Goal: Information Seeking & Learning: Learn about a topic

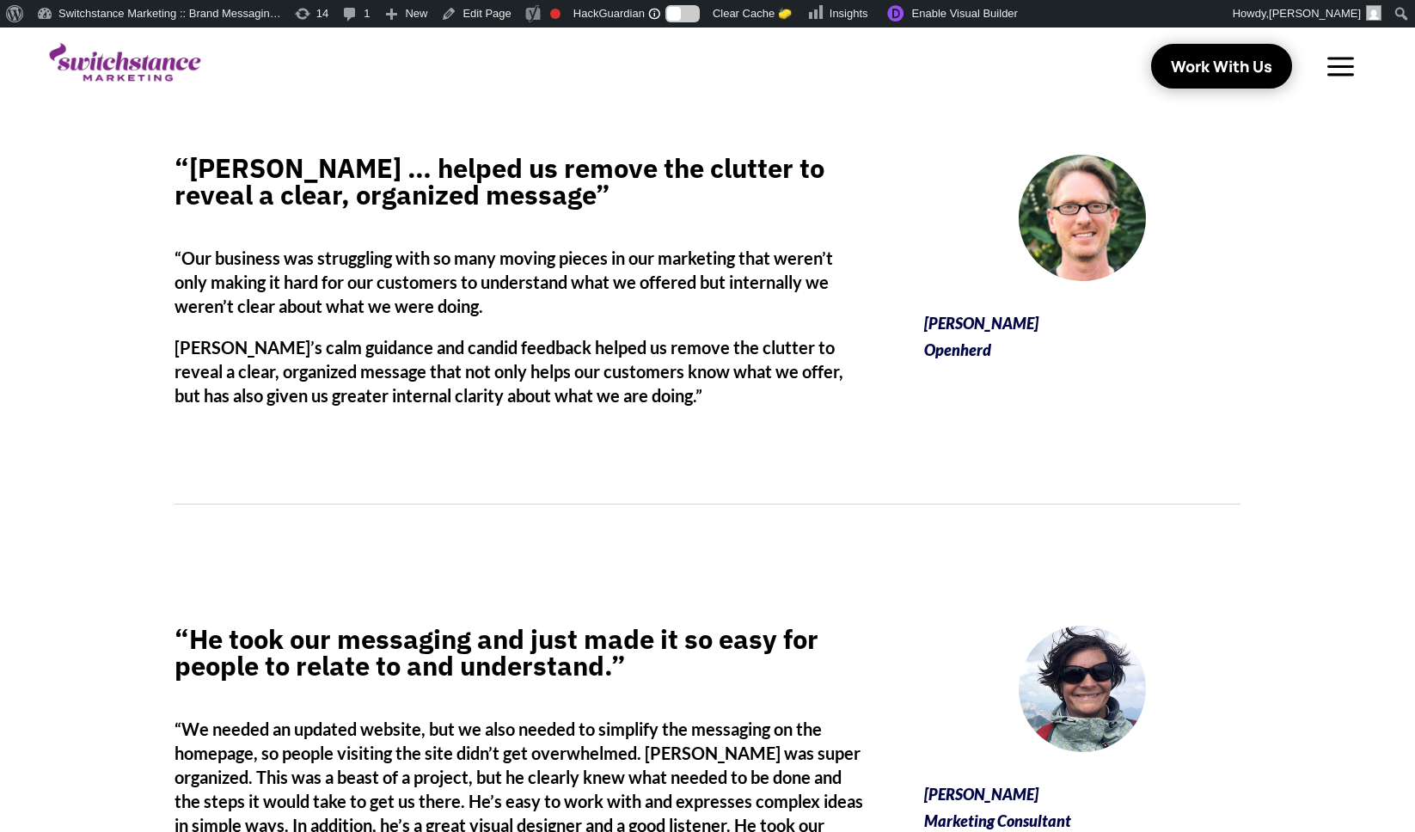
scroll to position [1552, 0]
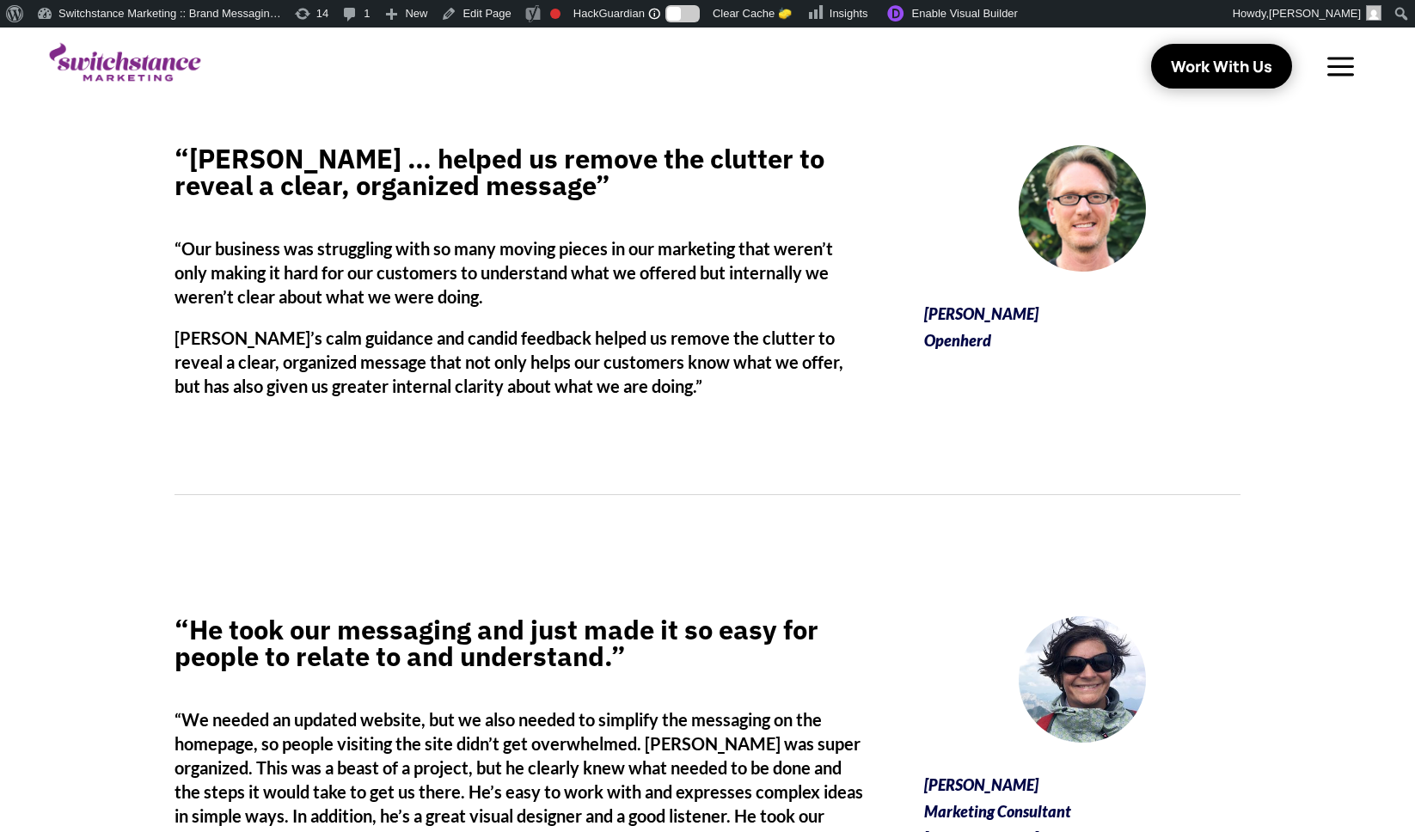
click at [955, 341] on p "[PERSON_NAME] Openherd" at bounding box center [1082, 327] width 316 height 52
copy p "Openherd"
click at [89, 234] on div "“[PERSON_NAME] … helped us remove the clutter to reveal a clear, organized mess…" at bounding box center [707, 289] width 1415 height 471
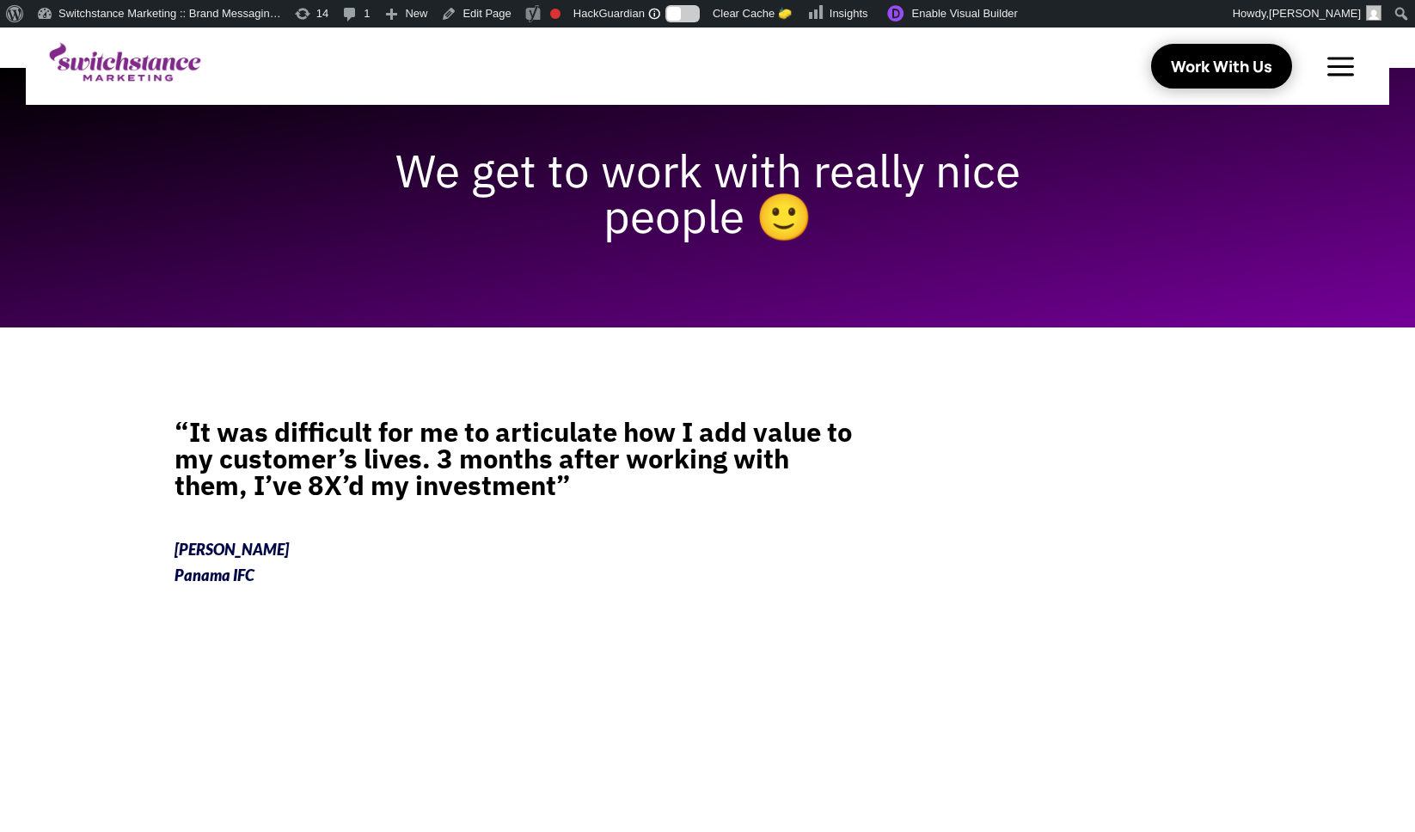
scroll to position [0, 0]
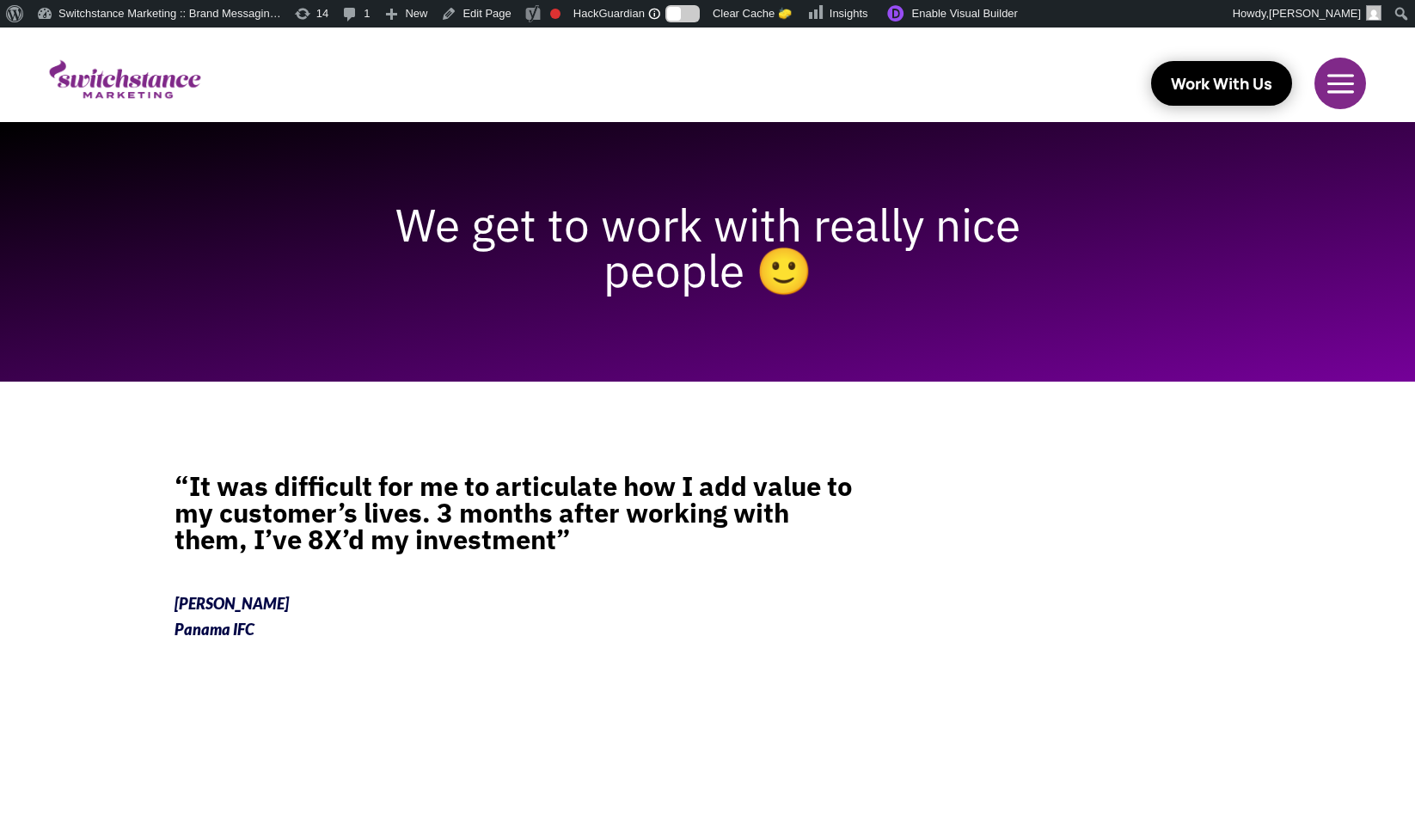
click at [1346, 79] on div at bounding box center [1341, 84] width 54 height 52
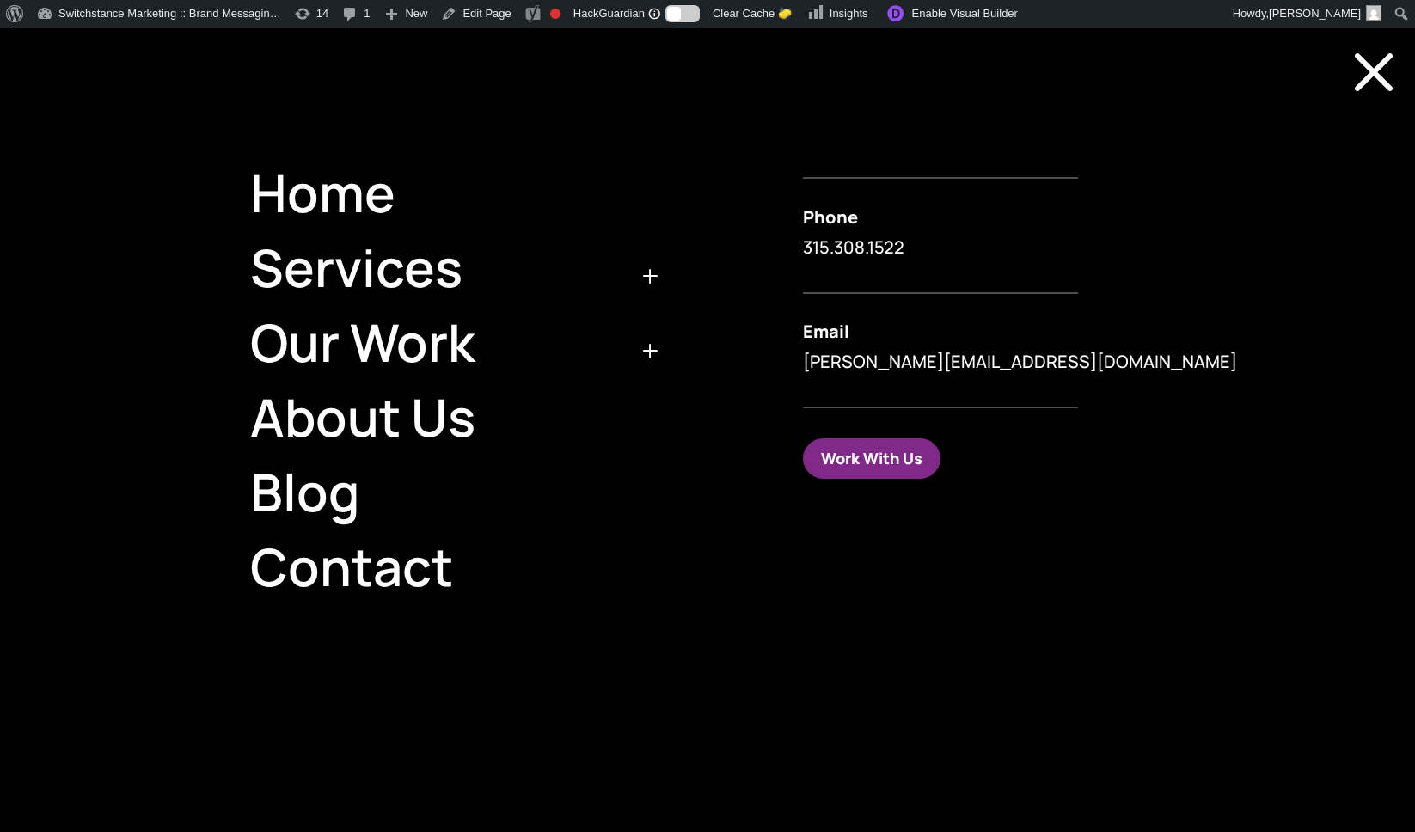
click at [1363, 76] on span "M" at bounding box center [1374, 72] width 83 height 83
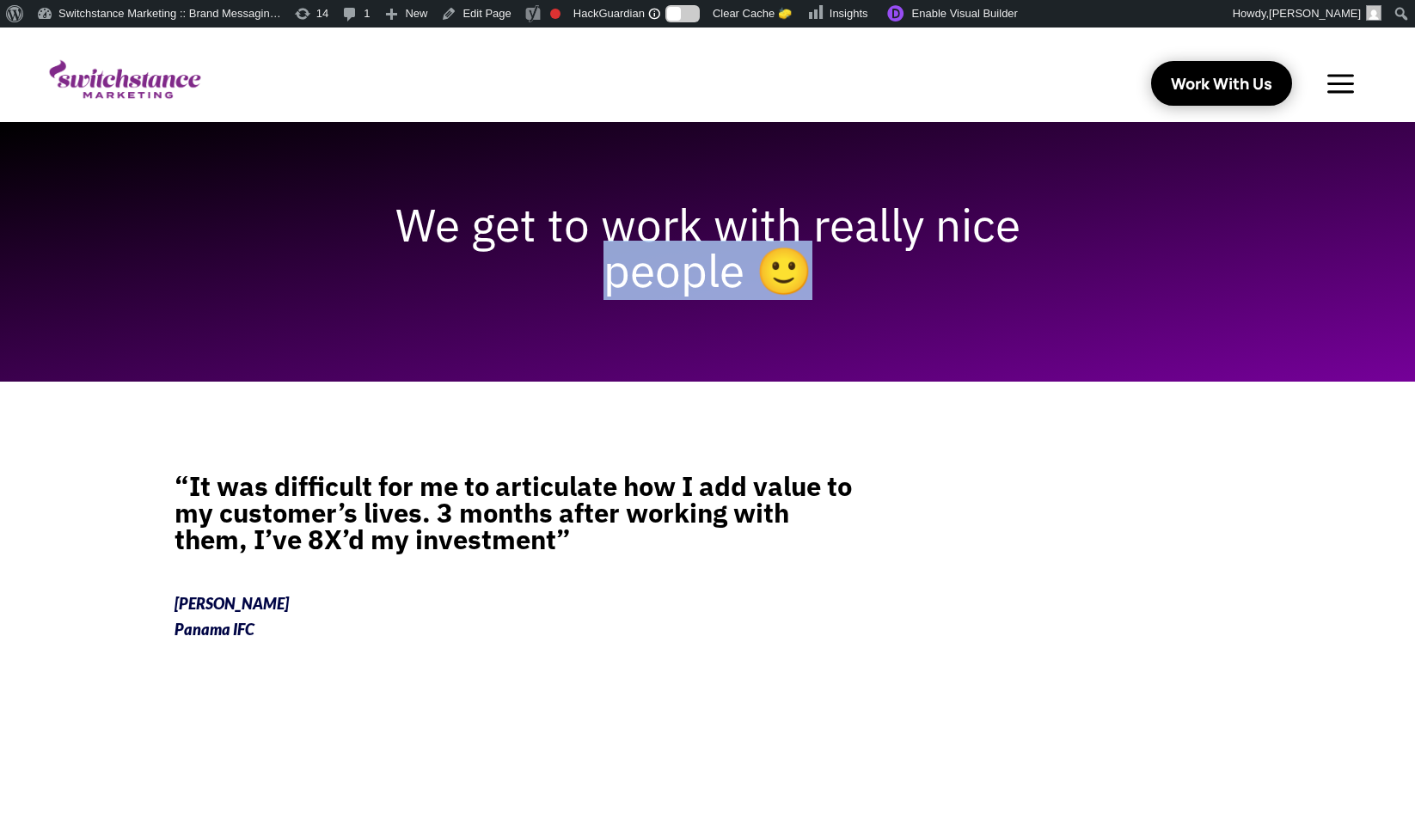
drag, startPoint x: 790, startPoint y: 273, endPoint x: 244, endPoint y: 251, distance: 546.4
click at [244, 271] on div "We get to work with really nice people 🙂" at bounding box center [707, 252] width 1415 height 260
click at [340, 239] on h1 "We get to work with really nice people 🙂" at bounding box center [708, 252] width 774 height 100
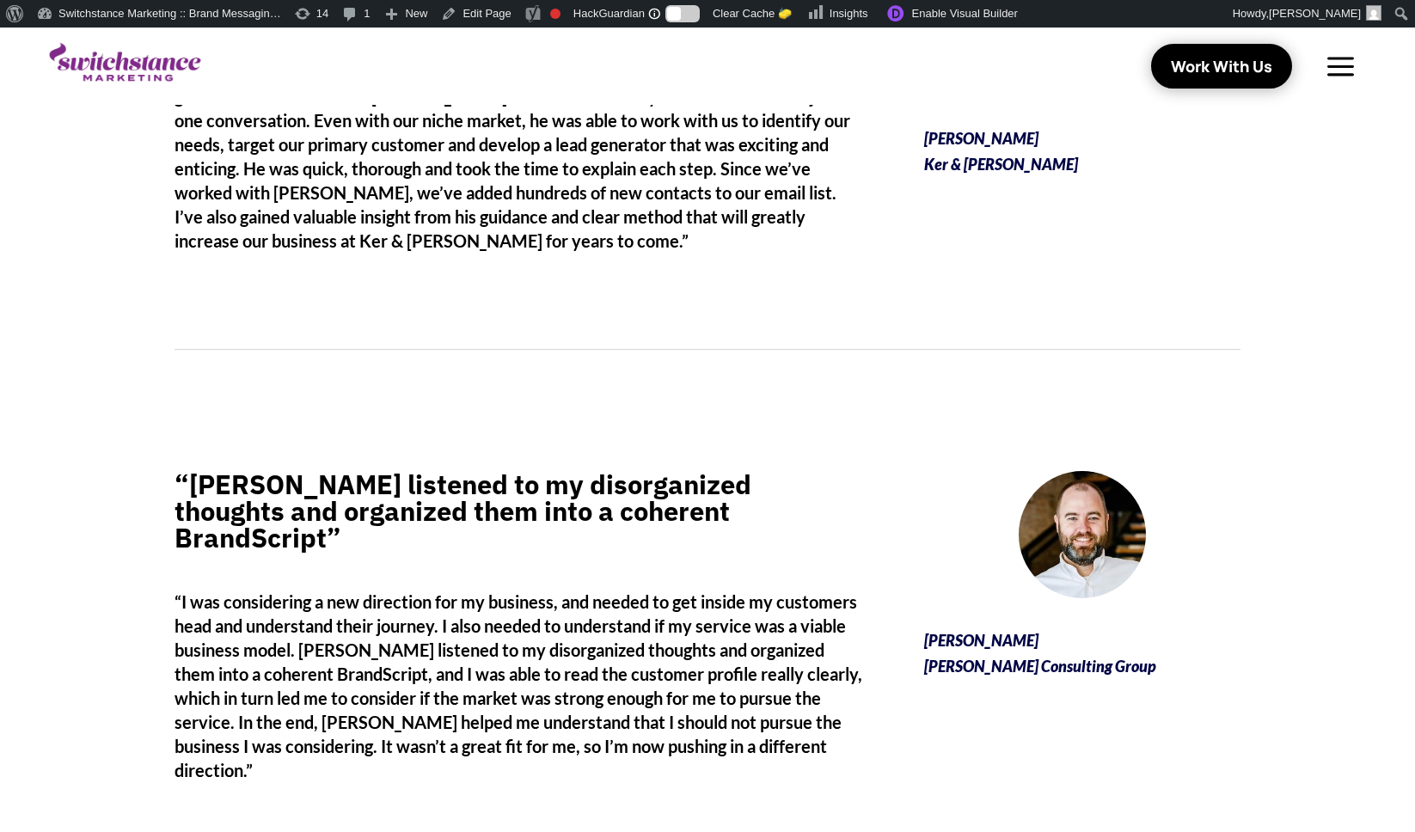
scroll to position [3279, 0]
drag, startPoint x: 647, startPoint y: 490, endPoint x: 443, endPoint y: 488, distance: 204.6
click at [443, 488] on h4 "“[PERSON_NAME] listened to my disorganized thoughts and organized them into a c…" at bounding box center [520, 516] width 691 height 89
drag, startPoint x: 513, startPoint y: 494, endPoint x: 550, endPoint y: 490, distance: 37.1
click at [514, 493] on h4 "“[PERSON_NAME] listened to my disorganized thoughts and organized them into a c…" at bounding box center [520, 516] width 691 height 89
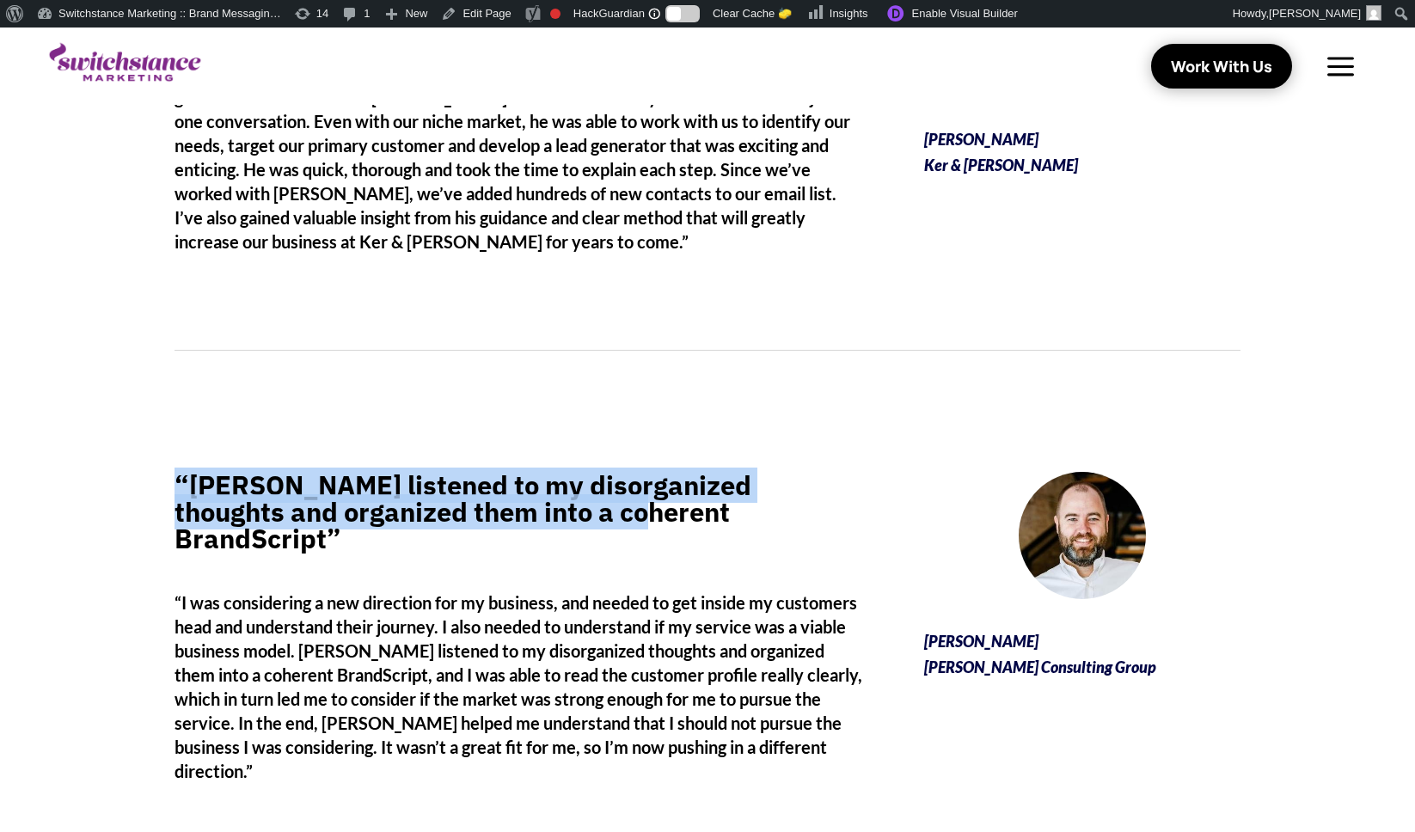
drag, startPoint x: 563, startPoint y: 489, endPoint x: 177, endPoint y: 469, distance: 386.6
click at [177, 472] on h4 "“[PERSON_NAME] listened to my disorganized thoughts and organized them into a c…" at bounding box center [520, 516] width 691 height 89
copy h4 "“[PERSON_NAME] listened to my disorganized thoughts and organized them into a c…"
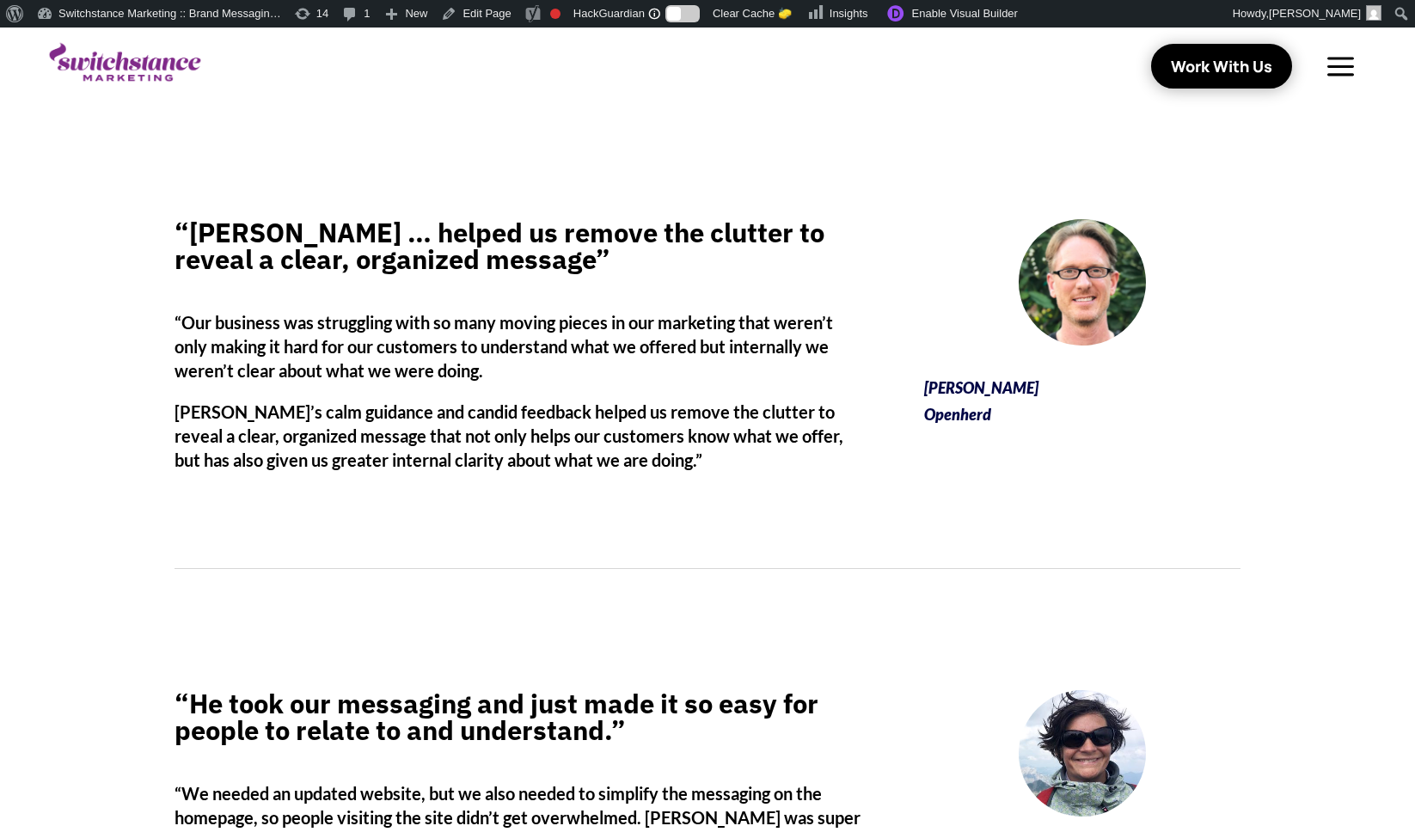
scroll to position [1469, 0]
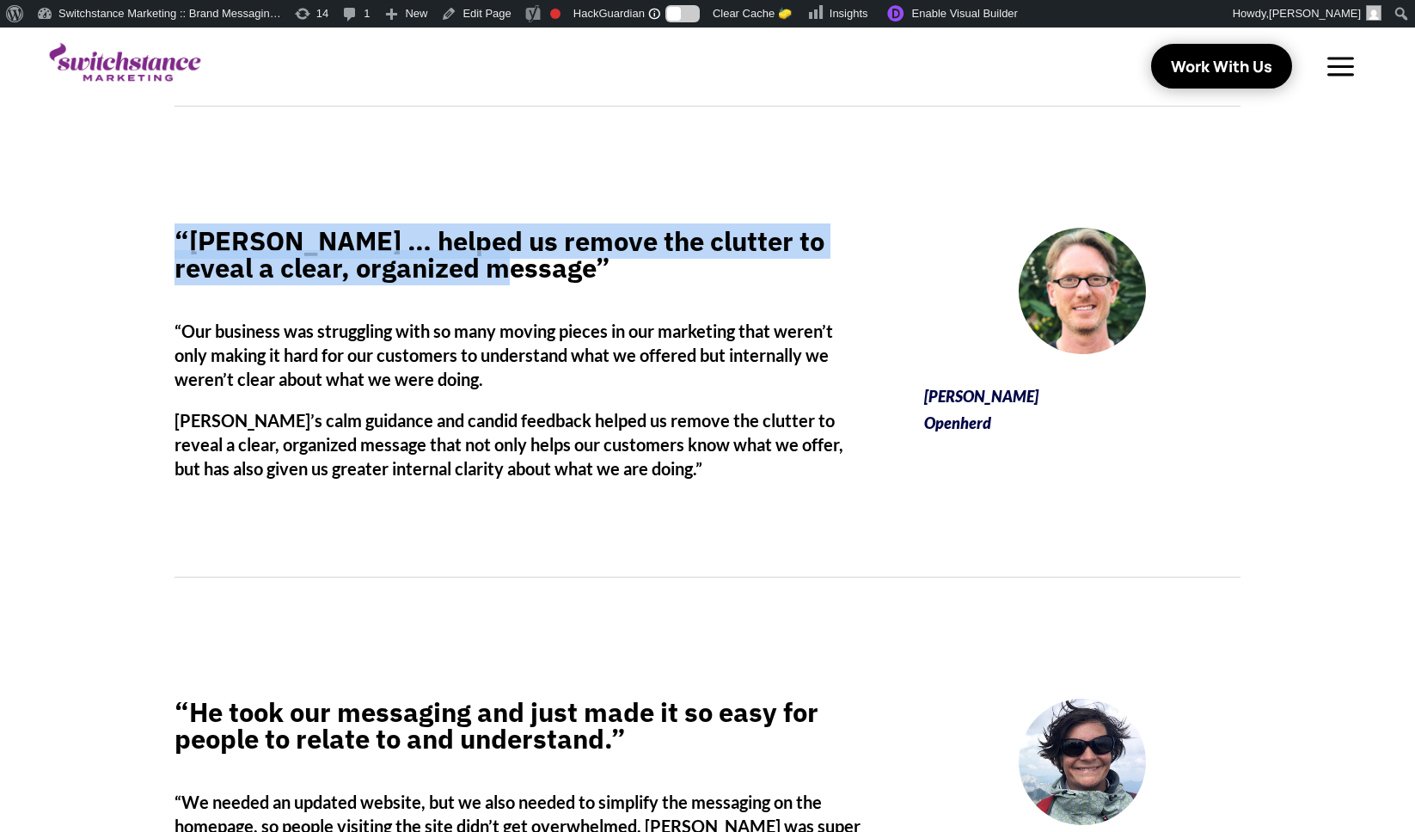
drag, startPoint x: 506, startPoint y: 262, endPoint x: 178, endPoint y: 250, distance: 327.8
click at [178, 250] on h4 "“[PERSON_NAME] … helped us remove the clutter to reveal a clear, organized mess…" at bounding box center [520, 259] width 691 height 62
copy h4 "“[PERSON_NAME] … helped us remove the clutter to reveal a clear, organized mess…"
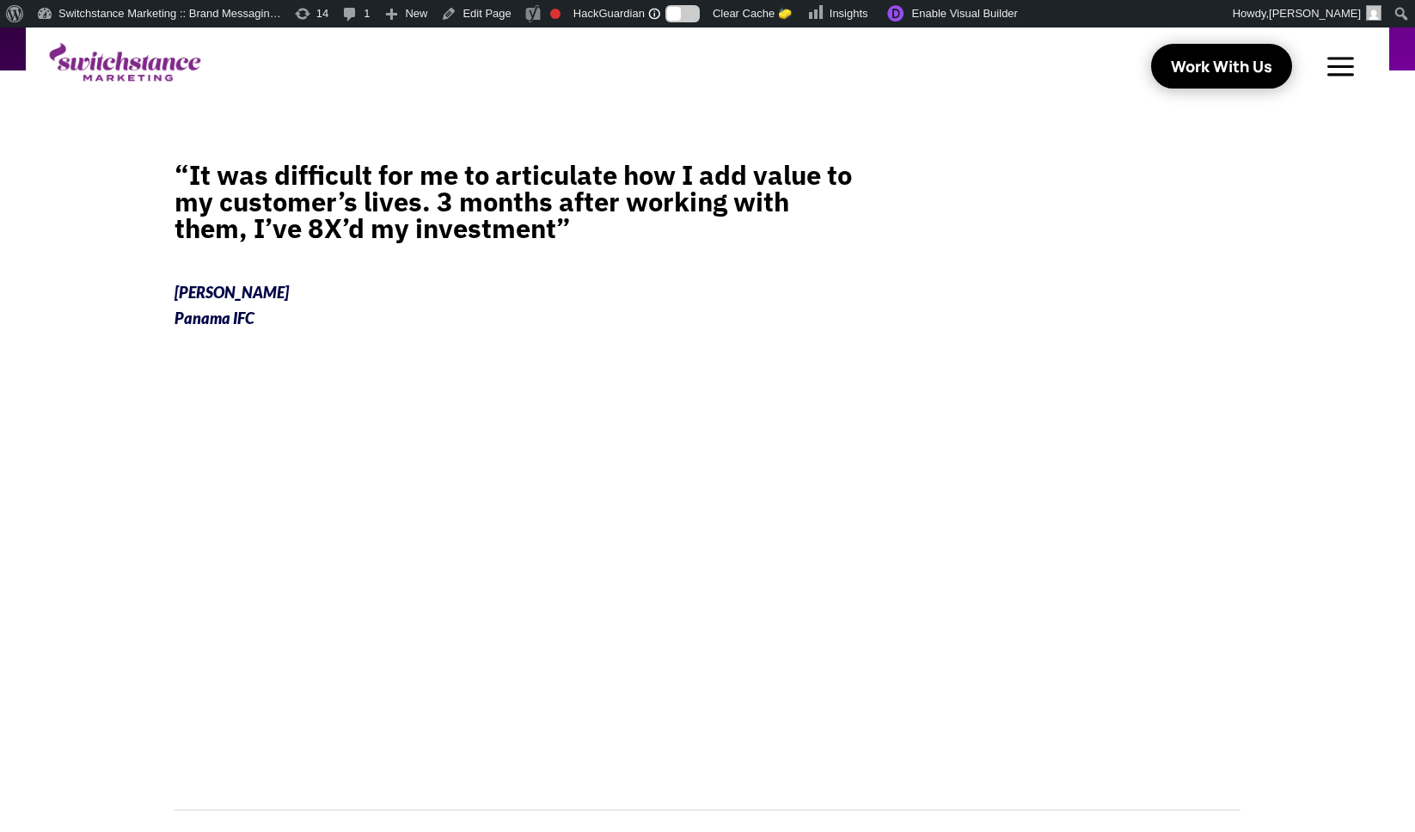
scroll to position [309, 0]
